Goal: Find specific page/section: Find specific page/section

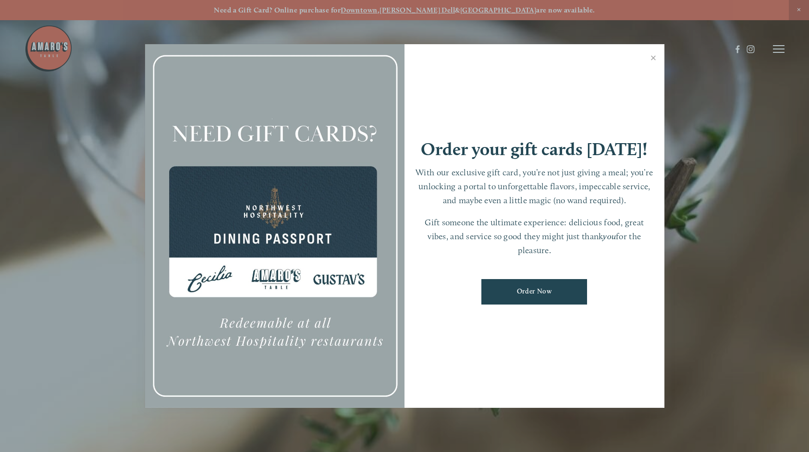
click at [655, 58] on link "Close" at bounding box center [653, 59] width 19 height 27
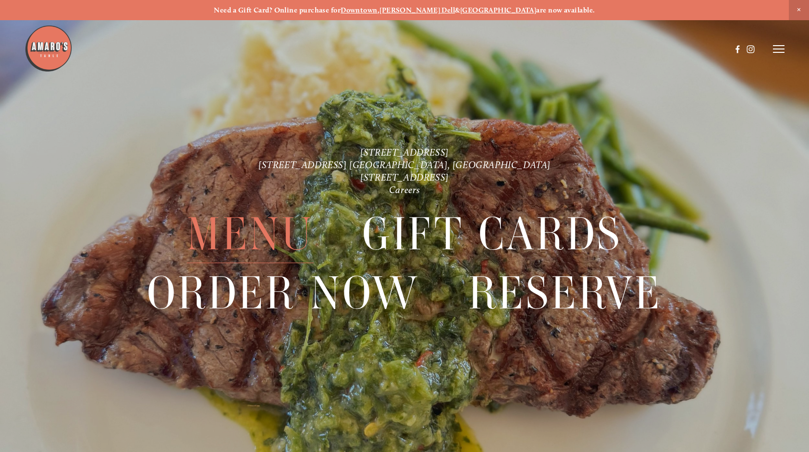
click at [262, 232] on span "Menu" at bounding box center [250, 234] width 127 height 59
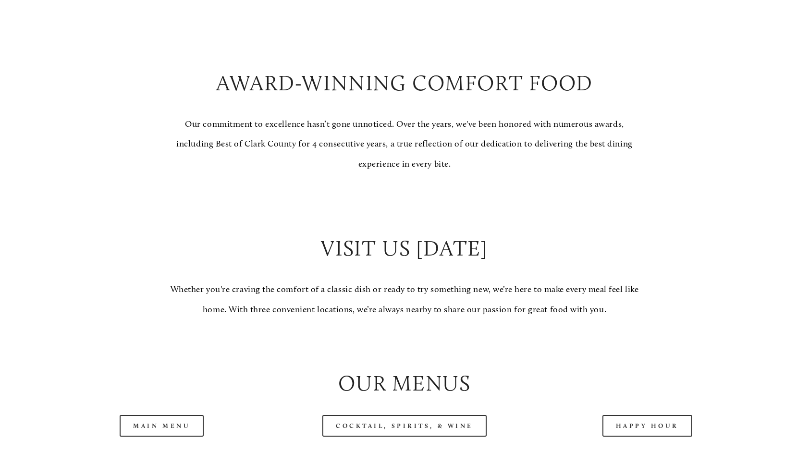
scroll to position [912, 0]
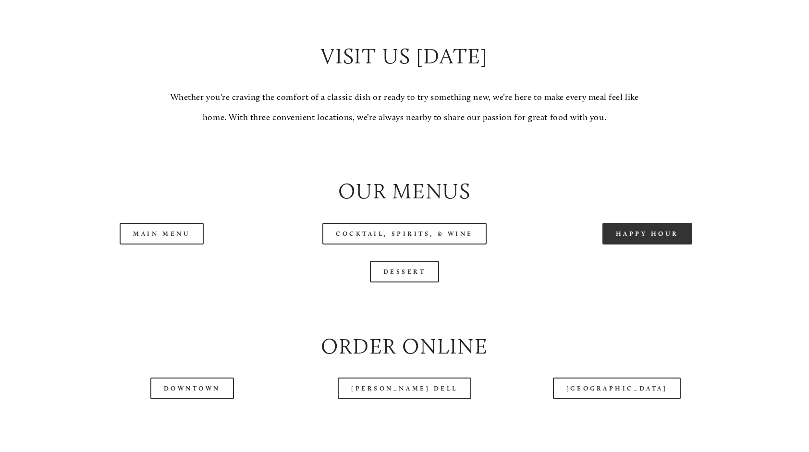
click at [635, 238] on link "Happy Hour" at bounding box center [647, 234] width 90 height 22
